Goal: Check status: Check status

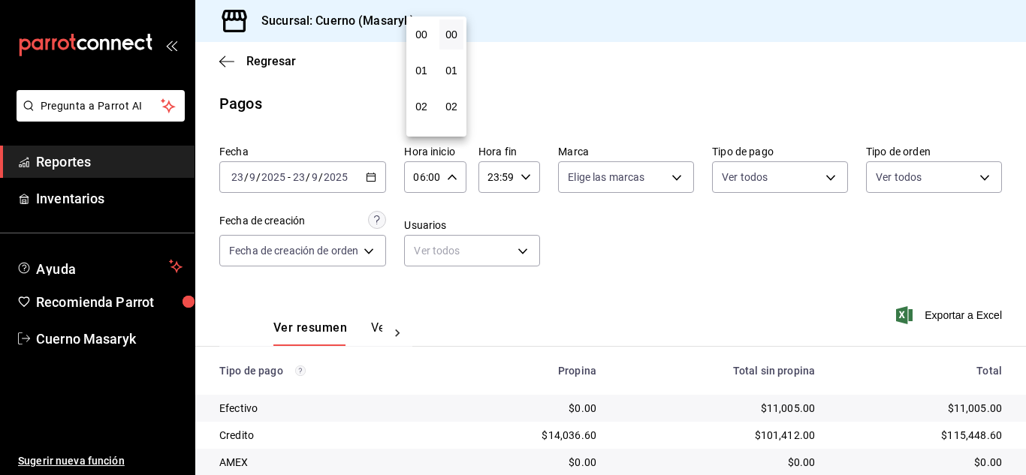
scroll to position [216, 0]
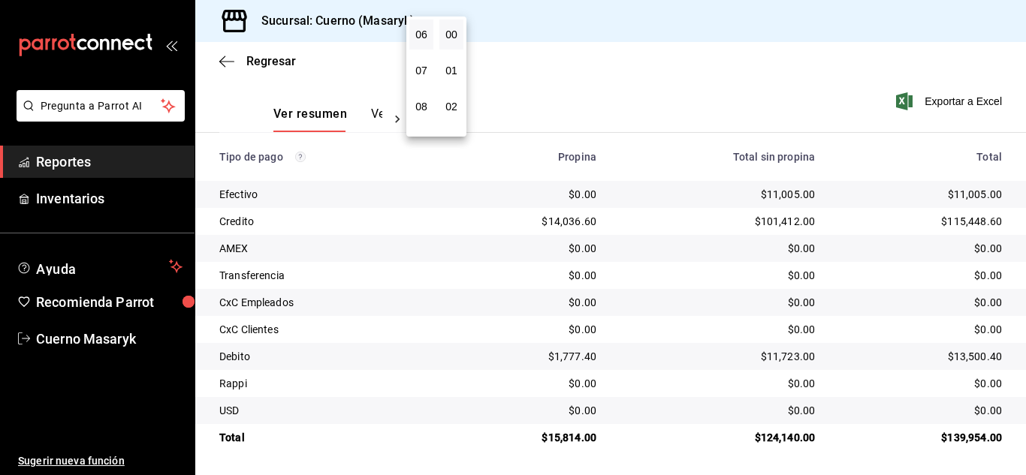
click at [651, 68] on div at bounding box center [513, 237] width 1026 height 475
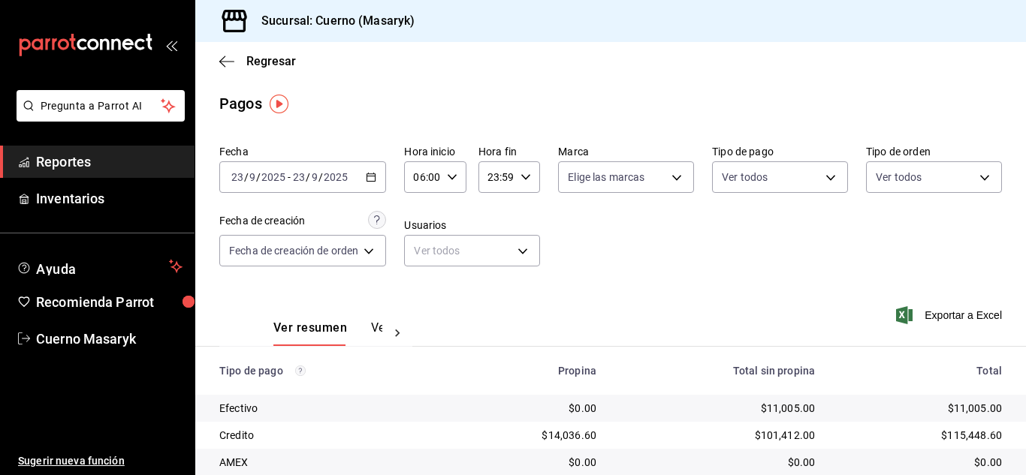
click at [320, 181] on span "/" at bounding box center [320, 177] width 5 height 12
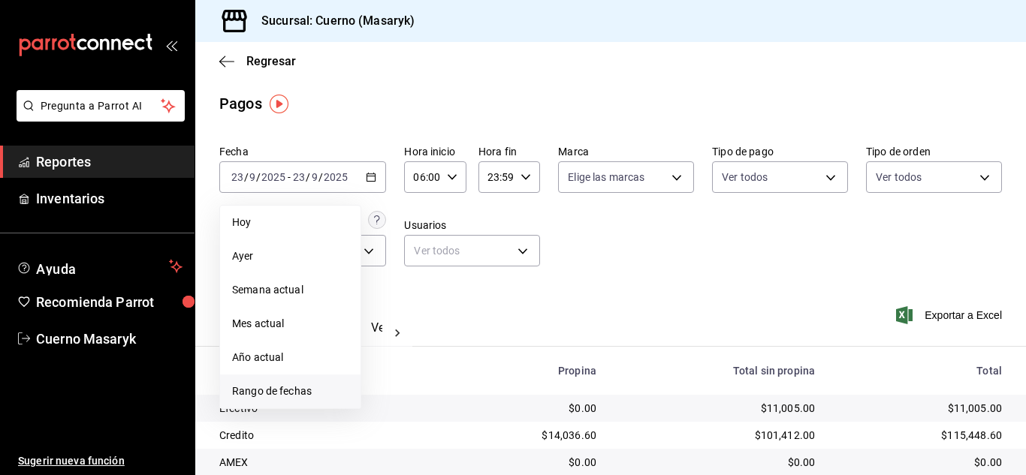
click at [290, 392] on span "Rango de fechas" at bounding box center [290, 392] width 116 height 16
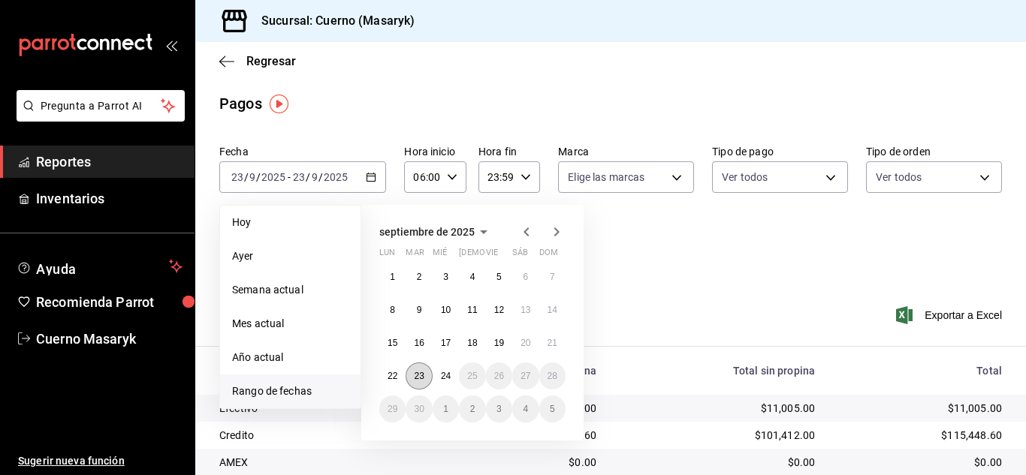
click at [428, 375] on button "23" at bounding box center [418, 376] width 26 height 27
click at [441, 375] on abbr "24" at bounding box center [446, 376] width 10 height 11
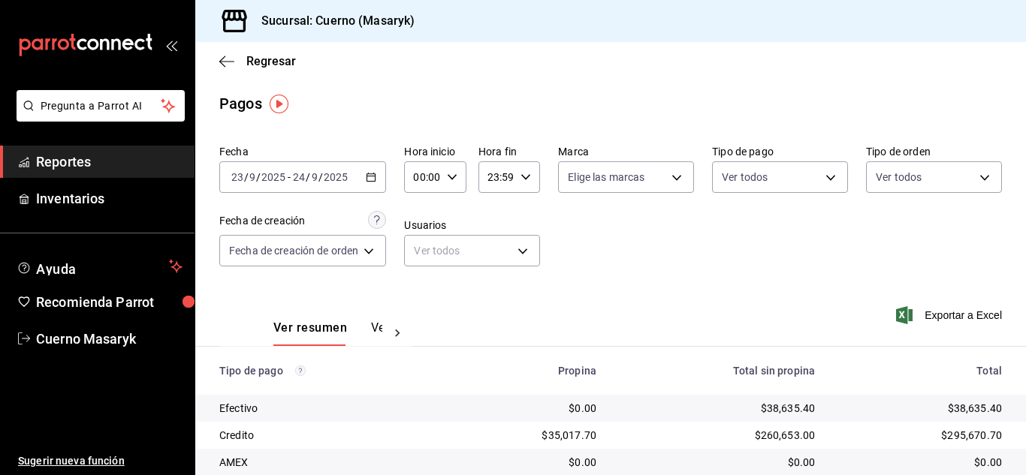
click at [454, 179] on icon "button" at bounding box center [452, 177] width 11 height 11
click at [418, 284] on span "06" at bounding box center [421, 282] width 6 height 12
type input "06:00"
click at [715, 241] on div at bounding box center [513, 237] width 1026 height 475
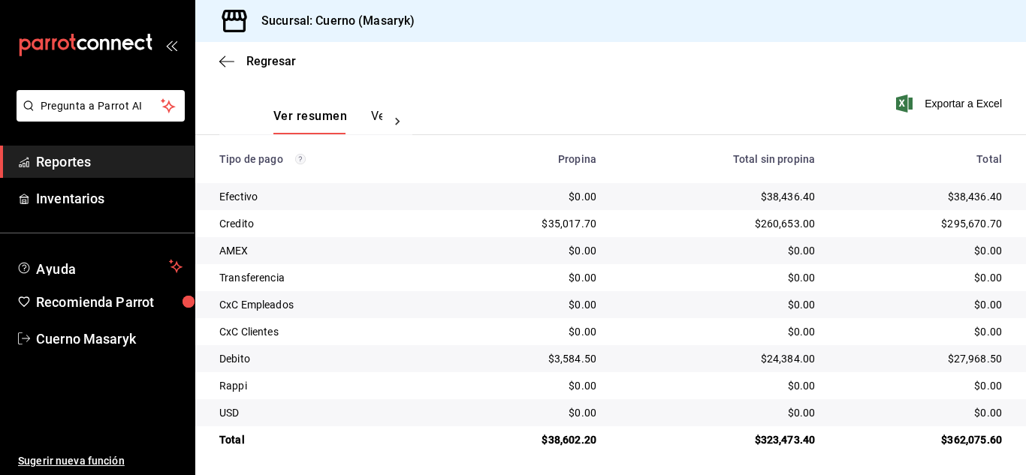
scroll to position [215, 0]
